Goal: Check status: Check status

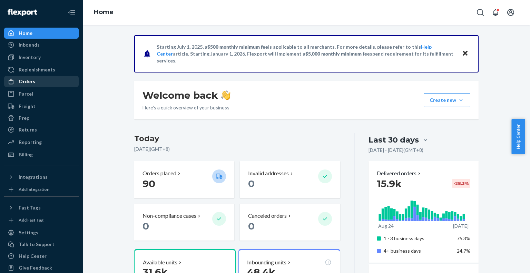
click at [23, 79] on div "Orders" at bounding box center [27, 81] width 17 height 7
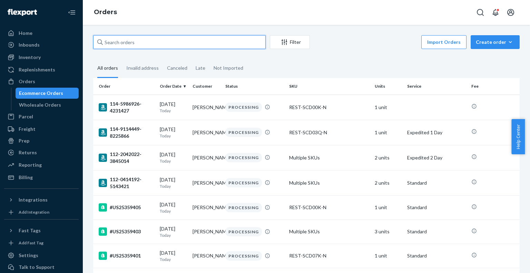
click at [157, 44] on input "text" at bounding box center [179, 42] width 172 height 14
paste input "US25353873"
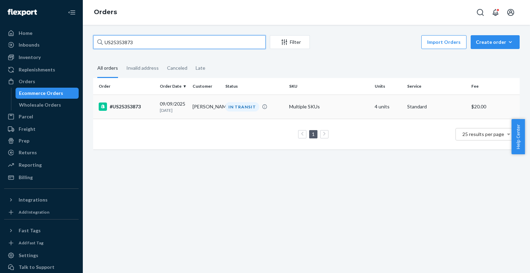
type input "US25353873"
click at [129, 102] on td "#US25353873" at bounding box center [125, 107] width 64 height 24
